Goal: Navigation & Orientation: Find specific page/section

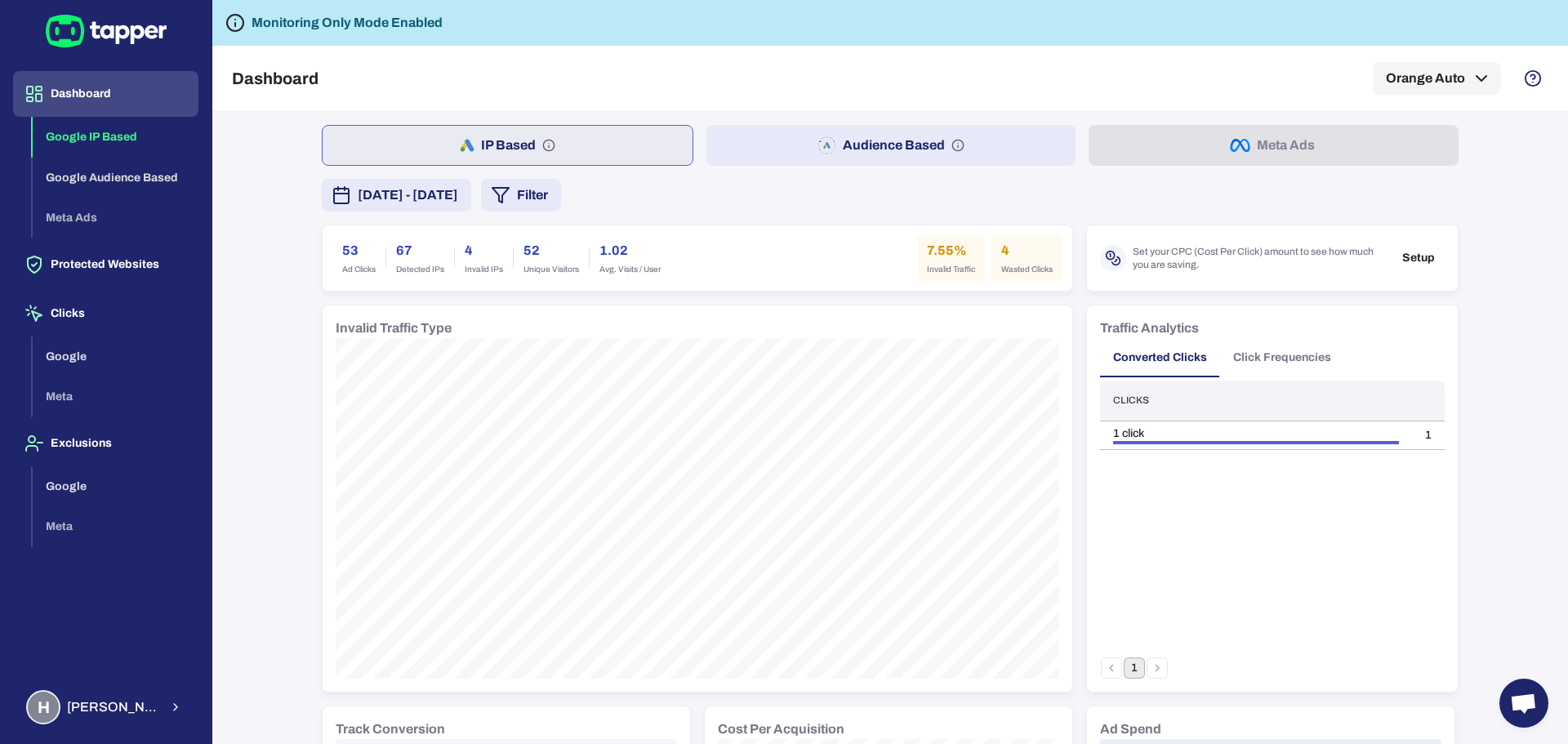
click at [112, 33] on icon at bounding box center [107, 32] width 13 height 13
click at [83, 95] on button "Dashboard" at bounding box center [106, 94] width 186 height 46
